Goal: Use online tool/utility

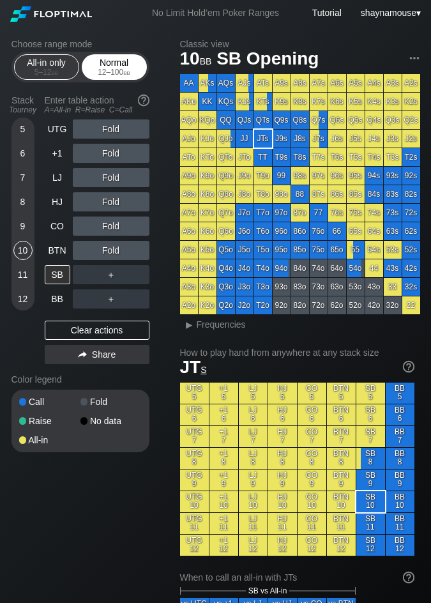
click at [110, 56] on div "Normal 12 – 100 bb" at bounding box center [114, 67] width 59 height 24
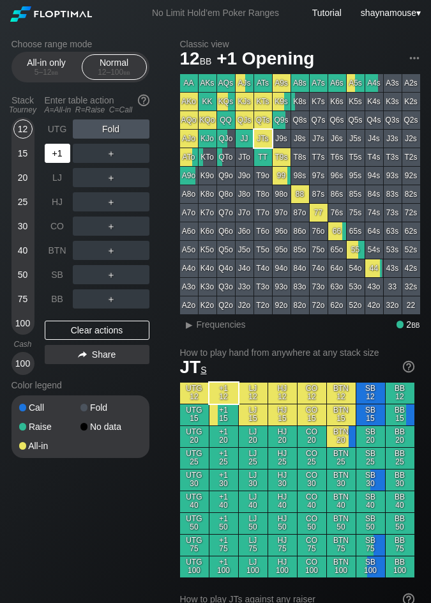
click at [49, 159] on div "+1" at bounding box center [58, 153] width 26 height 19
click at [88, 158] on div "A ✕" at bounding box center [85, 153] width 25 height 19
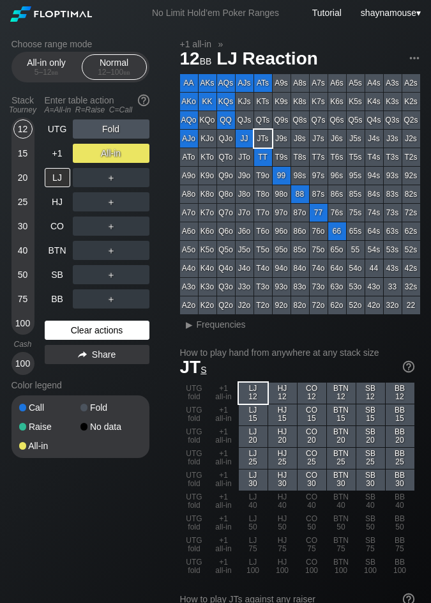
click at [88, 328] on div "Clear actions" at bounding box center [97, 330] width 105 height 19
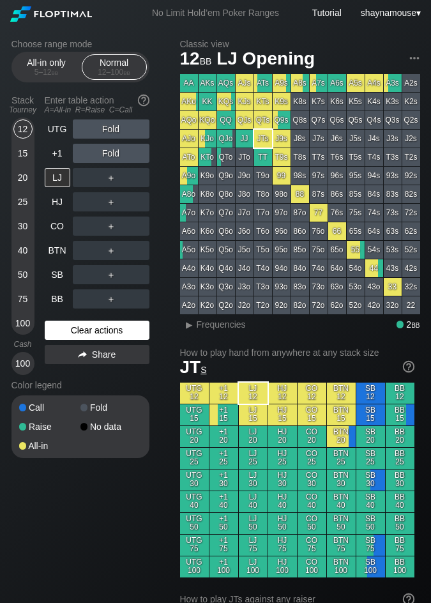
click at [88, 328] on div "Clear actions" at bounding box center [97, 330] width 105 height 19
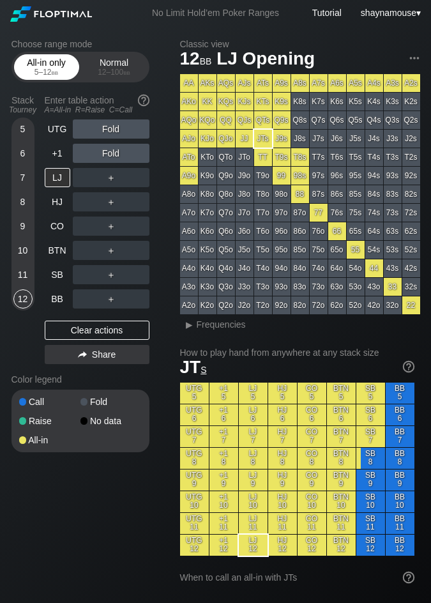
click at [49, 70] on div "5 – 12 bb" at bounding box center [47, 72] width 54 height 9
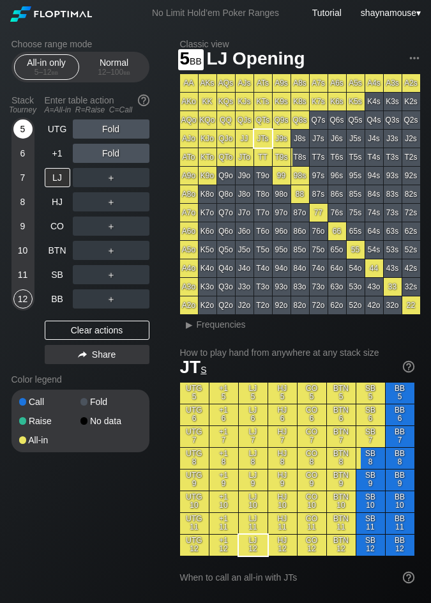
click at [23, 127] on div "5" at bounding box center [22, 128] width 19 height 19
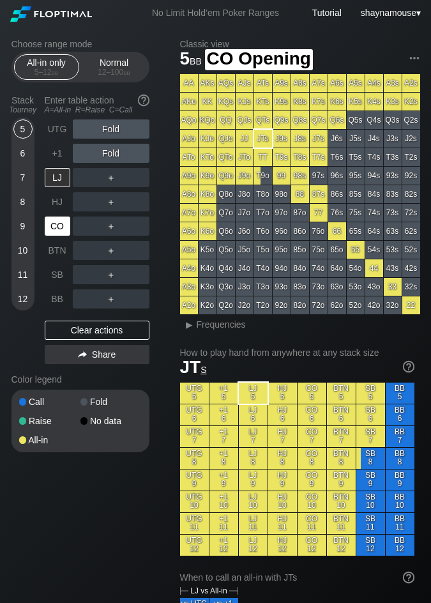
click at [61, 218] on div "CO" at bounding box center [58, 226] width 26 height 19
